Goal: Transaction & Acquisition: Download file/media

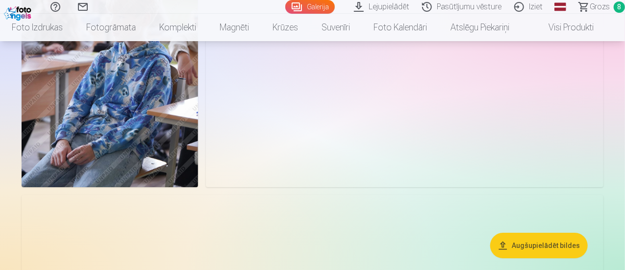
scroll to position [28, 0]
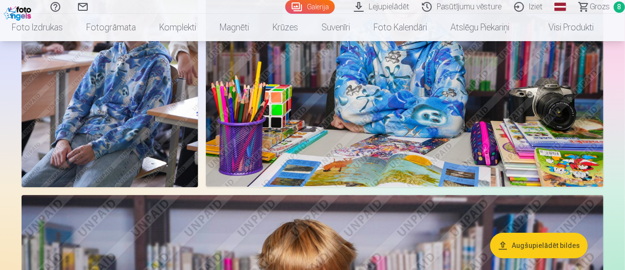
click at [590, 7] on span "Grozs" at bounding box center [600, 7] width 20 height 12
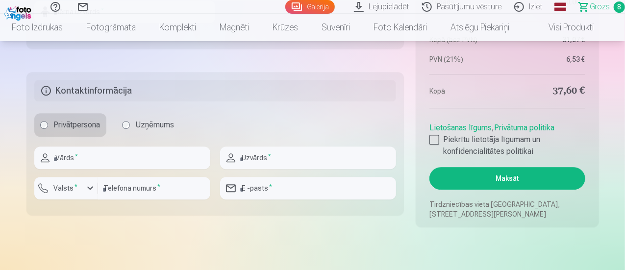
scroll to position [1226, 0]
click at [435, 141] on div at bounding box center [435, 140] width 10 height 10
click at [495, 175] on button "Maksāt" at bounding box center [507, 179] width 155 height 23
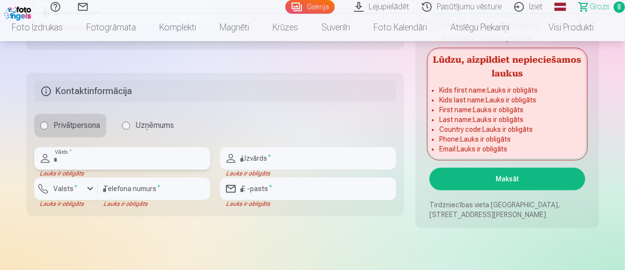
click at [103, 152] on input "text" at bounding box center [122, 158] width 176 height 23
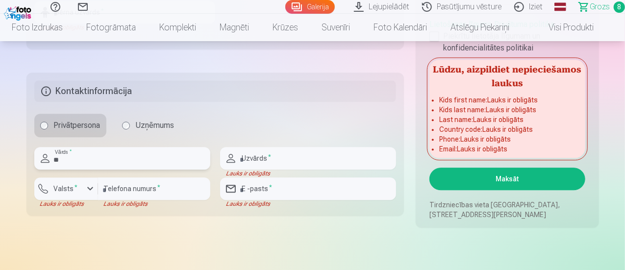
type input "*"
type input "**********"
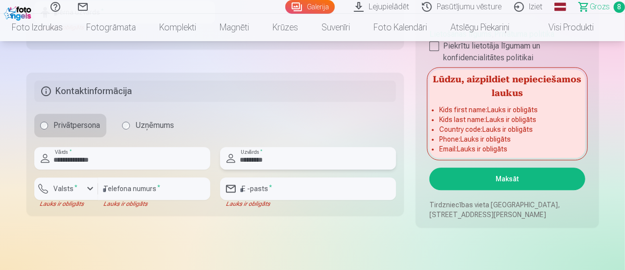
type input "*********"
click at [178, 186] on input "number" at bounding box center [154, 189] width 112 height 23
type input "********"
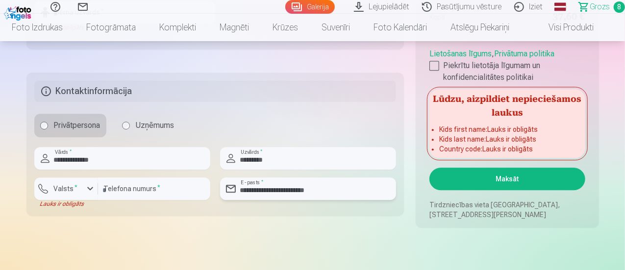
drag, startPoint x: 328, startPoint y: 192, endPoint x: 289, endPoint y: 188, distance: 38.4
click at [289, 188] on input "**********" at bounding box center [308, 189] width 176 height 23
type input "**********"
click at [483, 171] on button "Maksāt" at bounding box center [507, 179] width 155 height 23
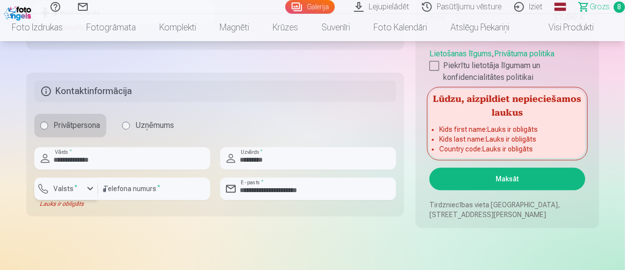
click at [90, 192] on div "button" at bounding box center [90, 189] width 12 height 12
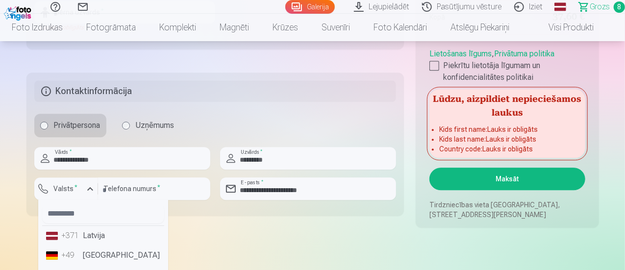
click at [84, 234] on li "+371 Latvija" at bounding box center [103, 236] width 122 height 20
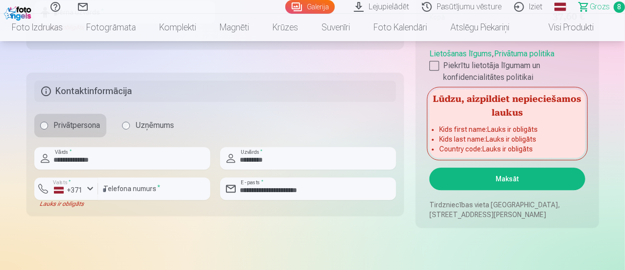
click at [507, 180] on button "Maksāt" at bounding box center [507, 179] width 155 height 23
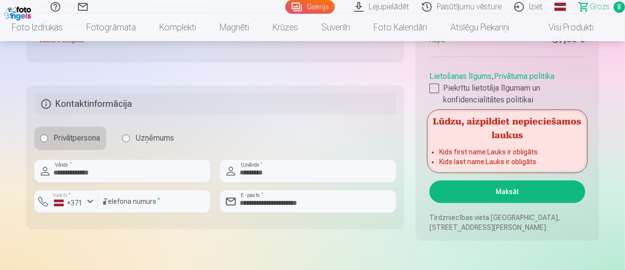
scroll to position [1214, 0]
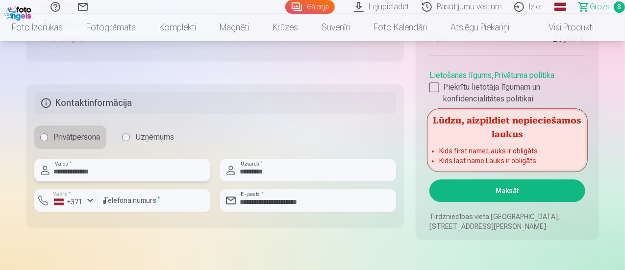
drag, startPoint x: 152, startPoint y: 172, endPoint x: 51, endPoint y: 178, distance: 100.7
click at [51, 178] on input "**********" at bounding box center [122, 170] width 176 height 23
type input "***"
click at [285, 175] on input "*********" at bounding box center [308, 170] width 176 height 23
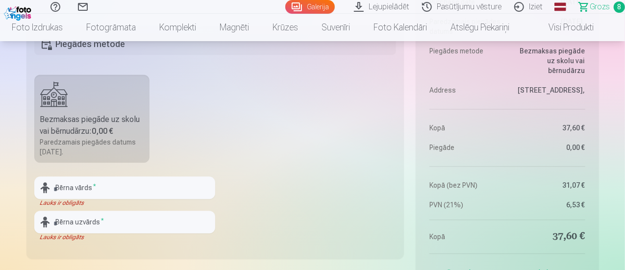
scroll to position [1067, 0]
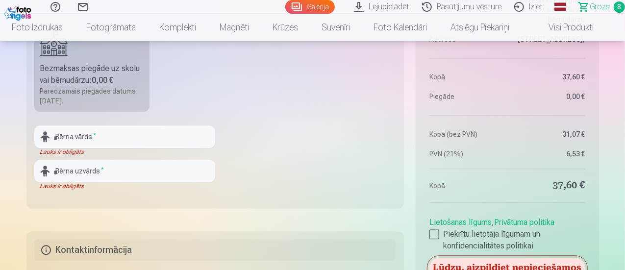
type input "*********"
click at [127, 136] on input "text" at bounding box center [124, 137] width 181 height 23
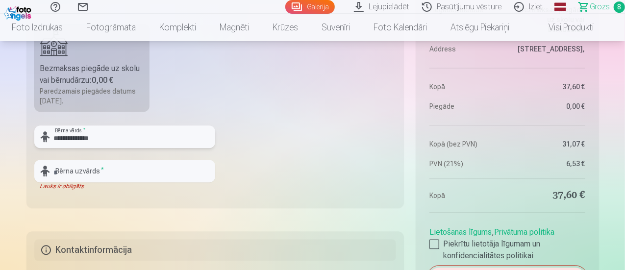
type input "**********"
drag, startPoint x: 148, startPoint y: 175, endPoint x: 160, endPoint y: 173, distance: 11.9
click at [148, 175] on input "text" at bounding box center [124, 171] width 181 height 23
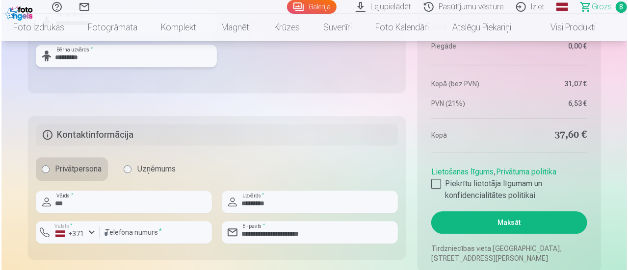
scroll to position [1263, 0]
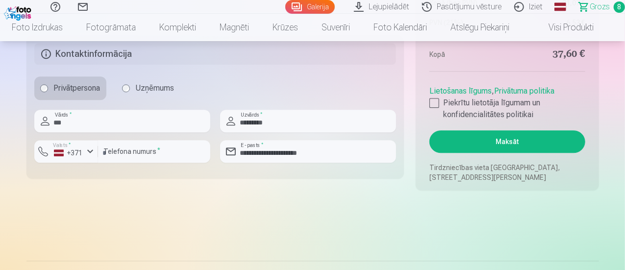
type input "*********"
click at [459, 143] on button "Maksāt" at bounding box center [507, 141] width 155 height 23
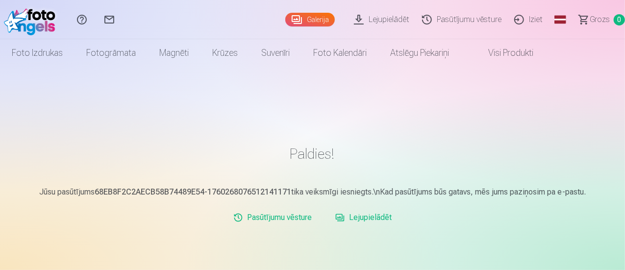
click at [366, 23] on link "Lejupielādēt" at bounding box center [383, 19] width 68 height 39
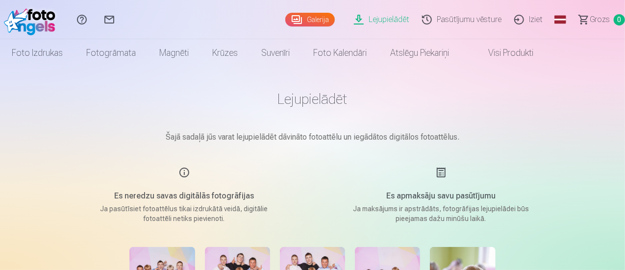
click at [359, 16] on link "Lejupielādēt" at bounding box center [383, 19] width 68 height 39
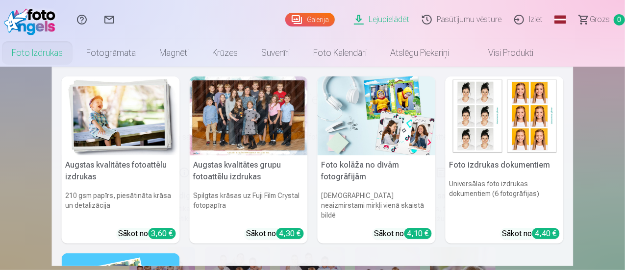
click at [75, 55] on link "Foto izdrukas" at bounding box center [37, 52] width 75 height 27
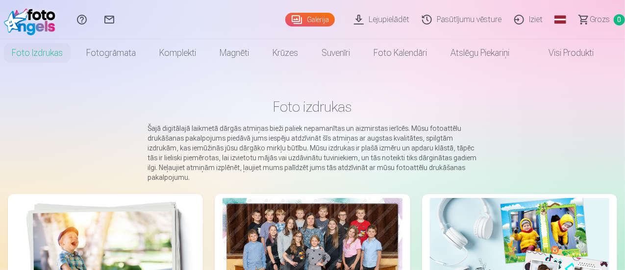
click at [286, 14] on link "Galerija" at bounding box center [310, 20] width 50 height 14
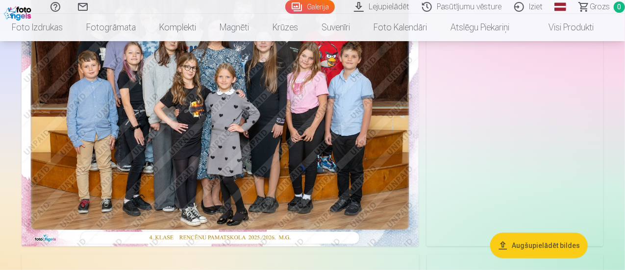
scroll to position [147, 0]
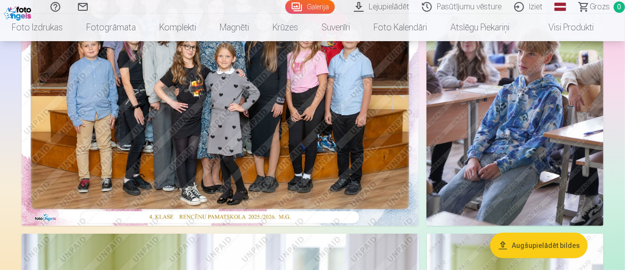
click at [552, 244] on button "Augšupielādēt bildes" at bounding box center [539, 245] width 98 height 25
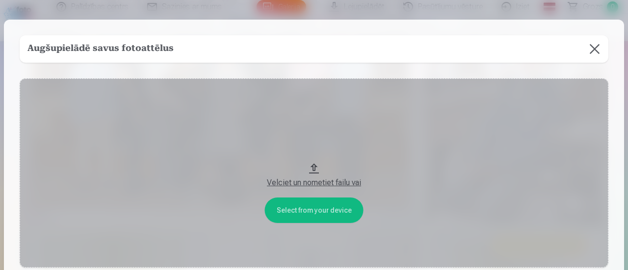
click at [592, 50] on button at bounding box center [594, 48] width 27 height 27
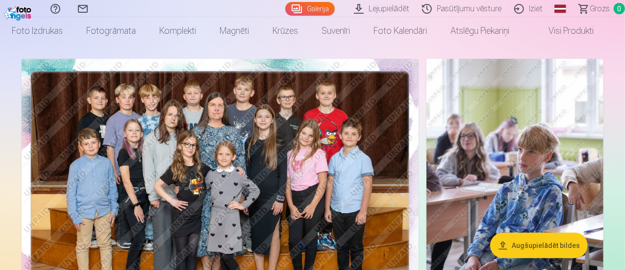
scroll to position [0, 0]
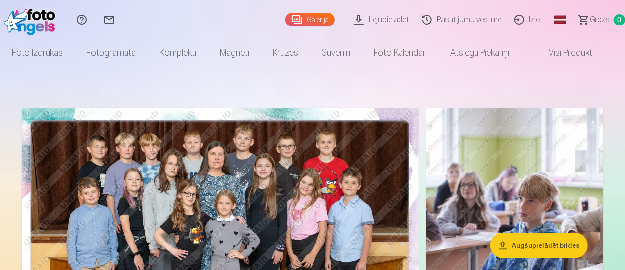
click at [359, 15] on link "Lejupielādēt" at bounding box center [383, 19] width 68 height 39
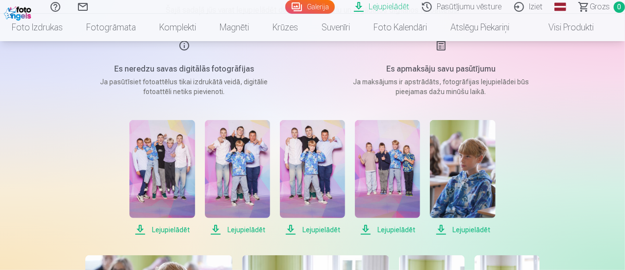
scroll to position [147, 0]
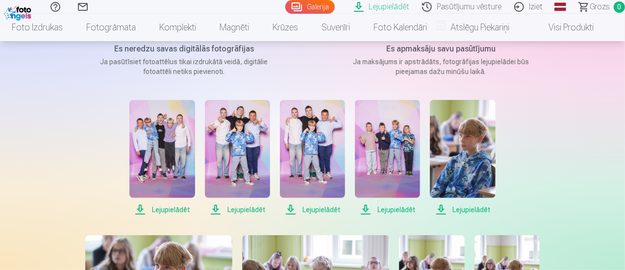
click at [168, 207] on span "Lejupielādēt" at bounding box center [161, 210] width 65 height 12
click at [258, 209] on span "Lejupielādēt" at bounding box center [237, 210] width 65 height 12
click at [317, 206] on span "Lejupielādēt" at bounding box center [312, 210] width 65 height 12
click at [400, 205] on span "Lejupielādēt" at bounding box center [387, 210] width 65 height 12
click at [474, 210] on span "Lejupielādēt" at bounding box center [462, 210] width 65 height 12
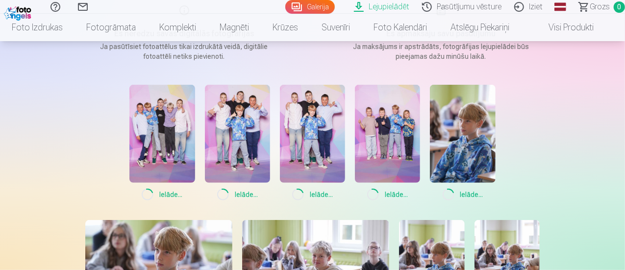
scroll to position [294, 0]
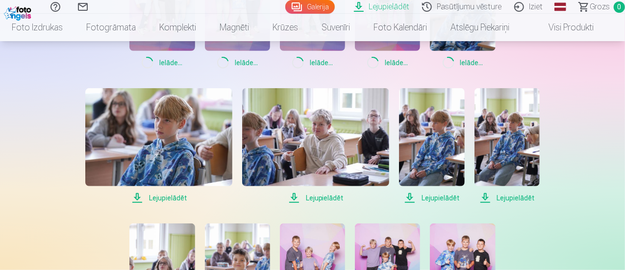
click at [175, 195] on span "Lejupielādēt" at bounding box center [158, 198] width 147 height 12
click at [445, 196] on span "Lejupielādēt" at bounding box center [431, 198] width 65 height 12
click at [518, 198] on span "Lejupielādēt" at bounding box center [507, 198] width 65 height 12
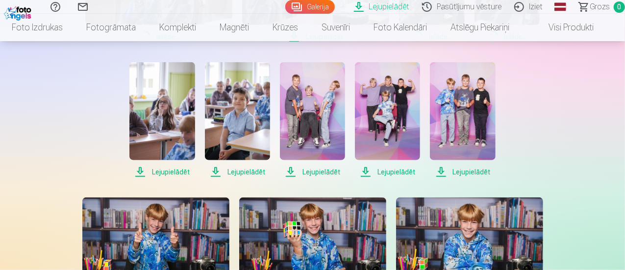
scroll to position [490, 0]
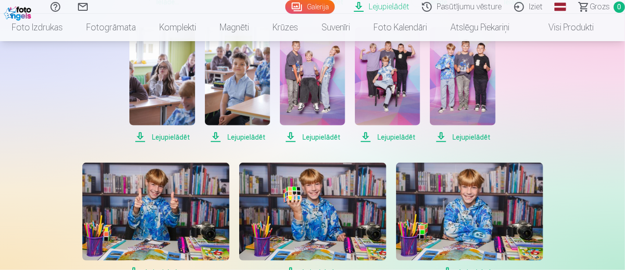
click at [326, 134] on span "Lejupielādēt" at bounding box center [312, 137] width 65 height 12
click at [397, 137] on span "Lejupielādēt" at bounding box center [387, 137] width 65 height 12
click at [465, 134] on span "Lejupielādēt" at bounding box center [462, 137] width 65 height 12
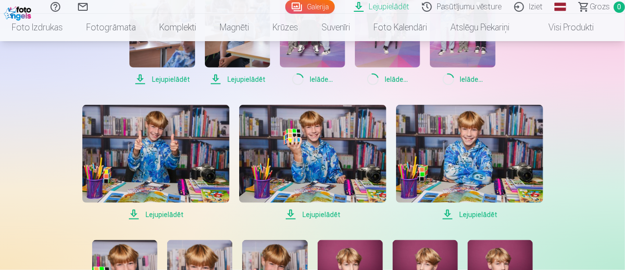
scroll to position [637, 0]
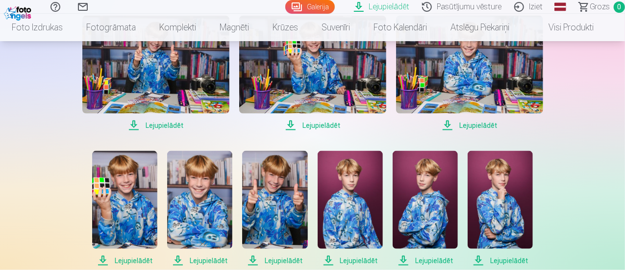
click at [164, 125] on span "Lejupielādēt" at bounding box center [155, 126] width 147 height 12
click at [308, 125] on span "Lejupielādēt" at bounding box center [312, 126] width 147 height 12
click at [480, 129] on span "Lejupielādēt" at bounding box center [469, 126] width 147 height 12
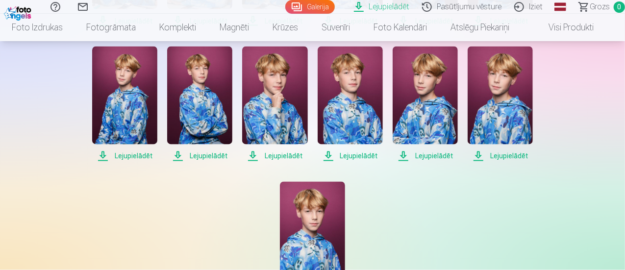
scroll to position [932, 0]
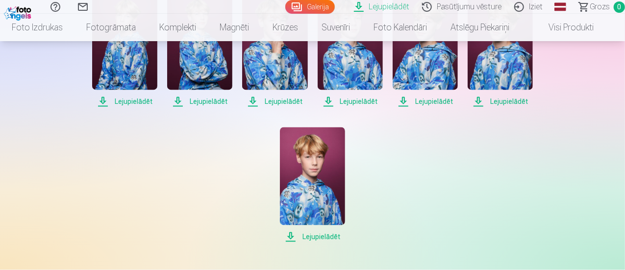
click at [317, 238] on span "Lejupielādēt" at bounding box center [312, 237] width 65 height 12
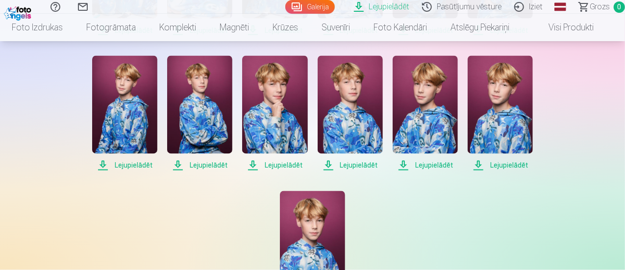
scroll to position [785, 0]
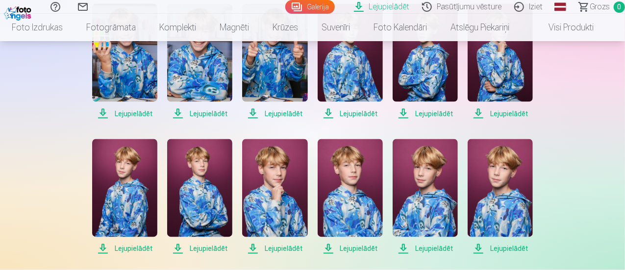
click at [512, 249] on span "Lejupielādēt" at bounding box center [500, 249] width 65 height 12
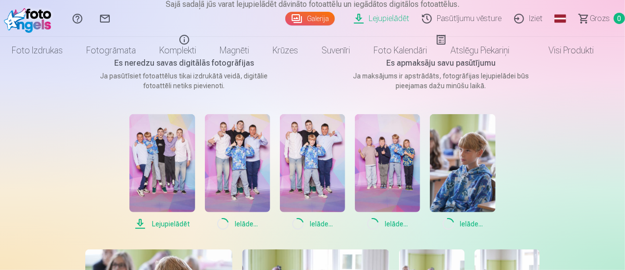
scroll to position [147, 0]
